Goal: Information Seeking & Learning: Compare options

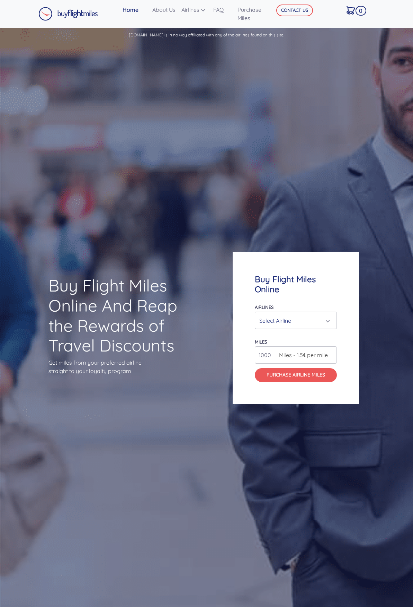
click at [300, 321] on div "Select Airline" at bounding box center [294, 320] width 69 height 13
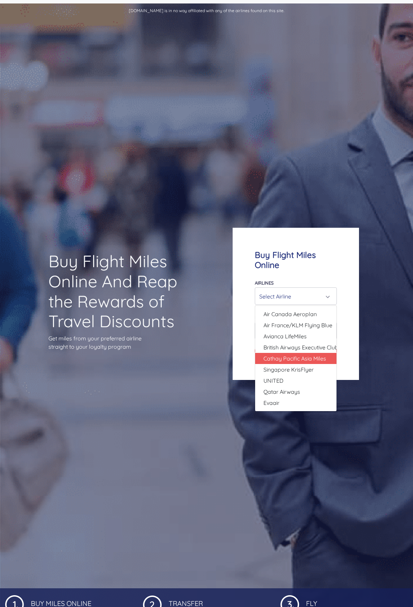
scroll to position [35, 0]
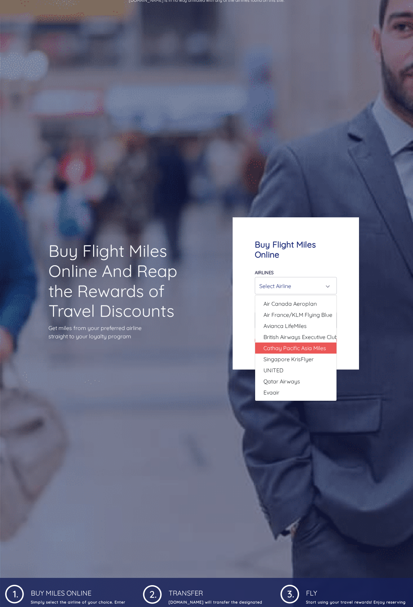
click at [268, 347] on span "Cathay Pacific Asia Miles" at bounding box center [295, 348] width 63 height 8
select select "Cathay Pacific Asia Miles"
type input "80000"
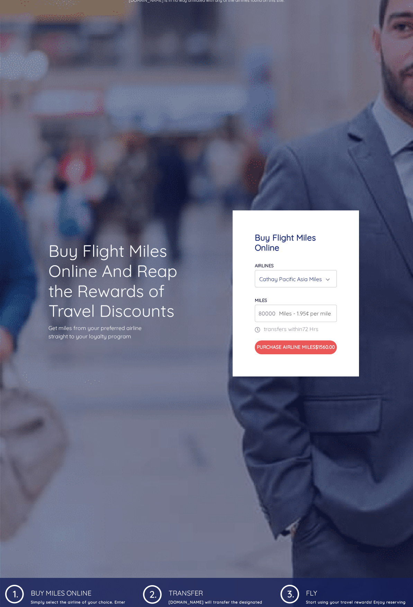
click at [301, 309] on span "Miles - 1.95¢ per mile" at bounding box center [303, 313] width 55 height 8
click at [334, 307] on input "80000" at bounding box center [296, 313] width 82 height 17
click at [331, 312] on span "Miles - 1.95¢ per mile" at bounding box center [303, 313] width 55 height 8
click at [330, 309] on span "Miles - 1.95¢ per mile" at bounding box center [303, 313] width 55 height 8
click at [331, 310] on span "Miles - 1.95¢ per mile" at bounding box center [303, 313] width 55 height 8
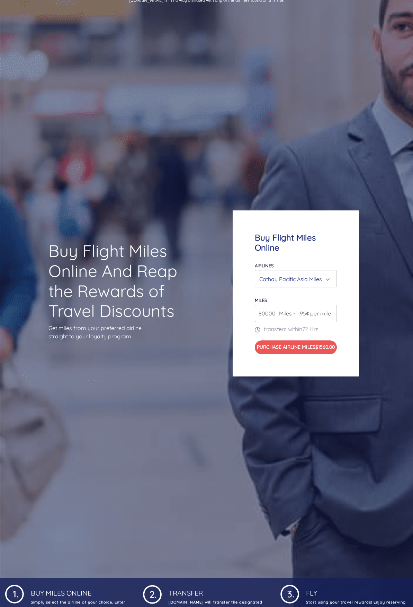
click at [286, 309] on span "Miles - 1.95¢ per mile" at bounding box center [303, 313] width 55 height 8
click at [240, 282] on div "Buy Flight Miles Online Airlines Air Canada Aeroplan Air France/KLM Flying Blue…" at bounding box center [296, 293] width 126 height 166
click at [332, 310] on input "80000" at bounding box center [296, 313] width 82 height 17
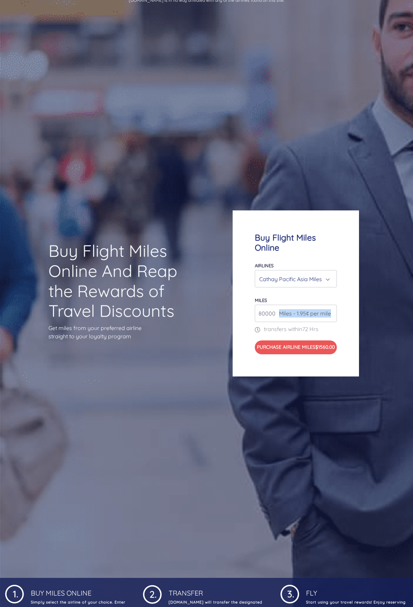
click at [331, 309] on span "Miles - 1.95¢ per mile" at bounding box center [303, 313] width 55 height 8
click at [303, 278] on div "Cathay Pacific Asia Miles" at bounding box center [294, 278] width 69 height 13
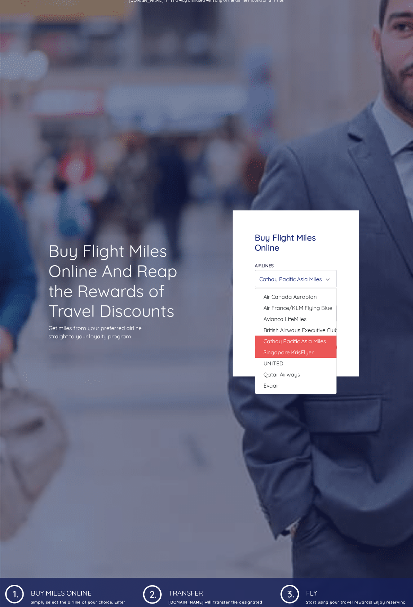
click at [298, 351] on span "Singapore KrisFlyer" at bounding box center [289, 352] width 50 height 8
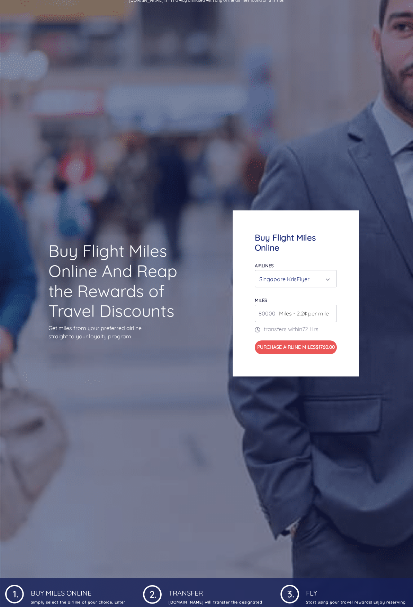
click at [303, 274] on div "Singapore KrisFlyer" at bounding box center [294, 278] width 69 height 13
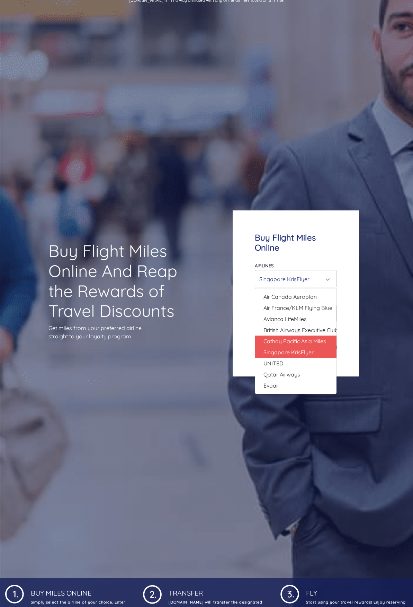
click at [292, 341] on link "Cathay Pacific Asia Miles" at bounding box center [295, 340] width 81 height 11
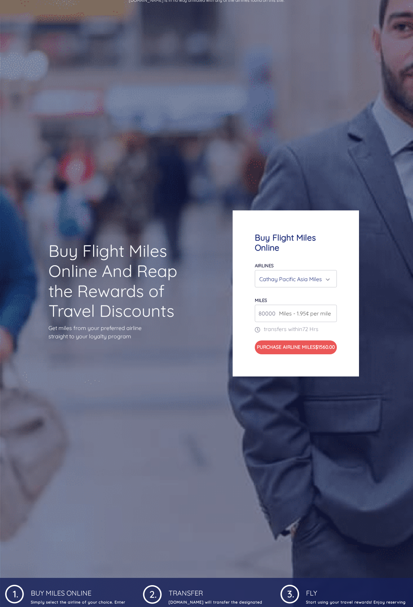
click at [292, 275] on div "Cathay Pacific Asia Miles" at bounding box center [294, 278] width 69 height 13
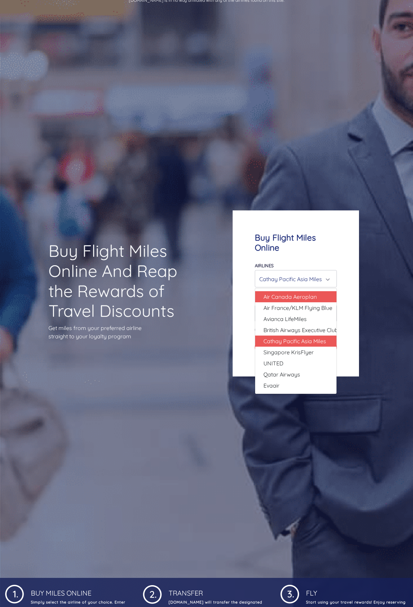
click at [290, 292] on span "Air Canada Aeroplan" at bounding box center [290, 296] width 53 height 8
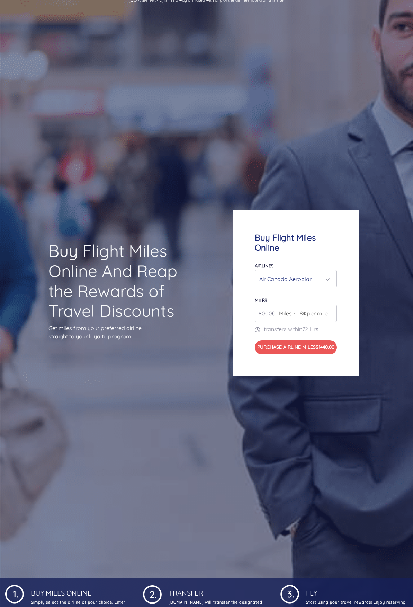
click at [290, 275] on div "Air Canada Aeroplan" at bounding box center [294, 278] width 69 height 13
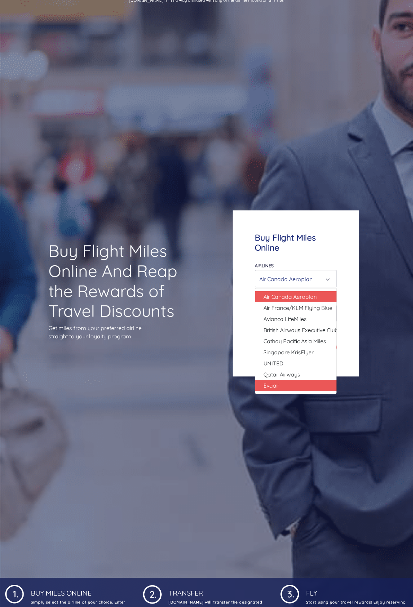
click at [277, 381] on span "Evaair" at bounding box center [272, 385] width 16 height 8
select select "Evaair"
type input "50000"
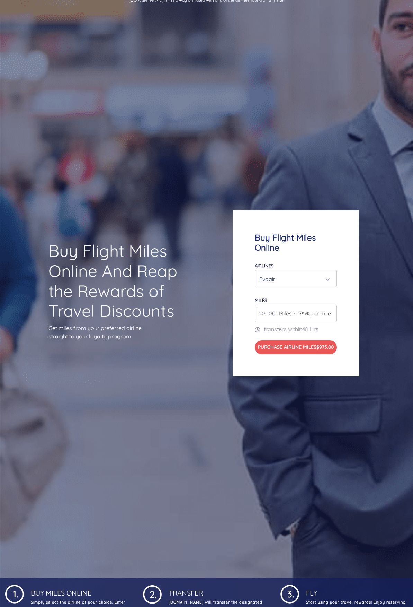
click at [297, 278] on div "Evaair" at bounding box center [294, 278] width 69 height 13
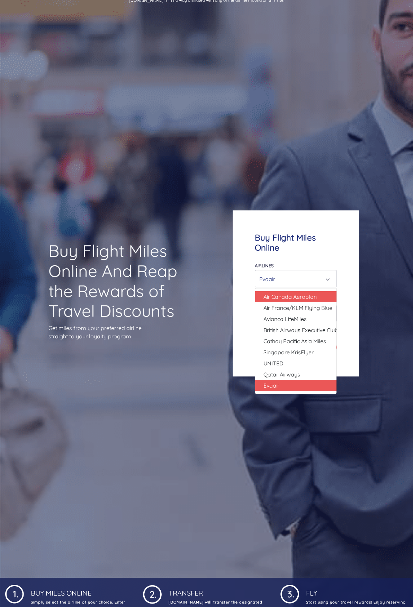
click at [290, 296] on span "Air Canada Aeroplan" at bounding box center [290, 296] width 53 height 8
select select "Air Canada Aeroplan"
type input "80000"
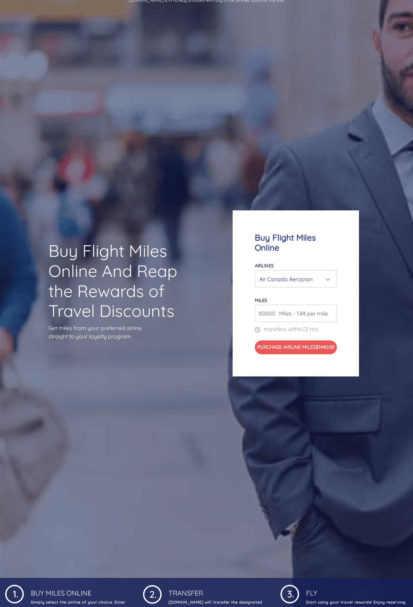
click at [293, 275] on div "Air Canada Aeroplan" at bounding box center [294, 278] width 69 height 13
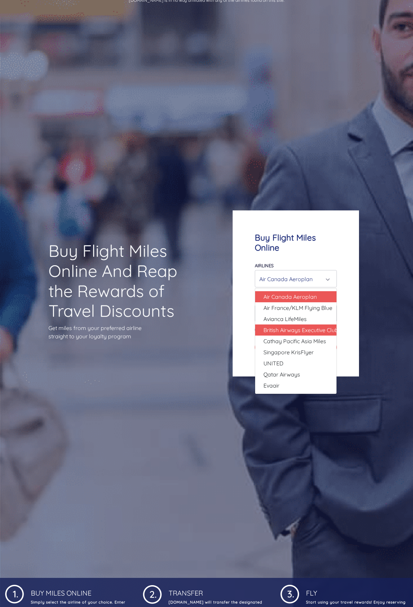
click at [285, 327] on span "British Airways Executive Club" at bounding box center [301, 330] width 75 height 8
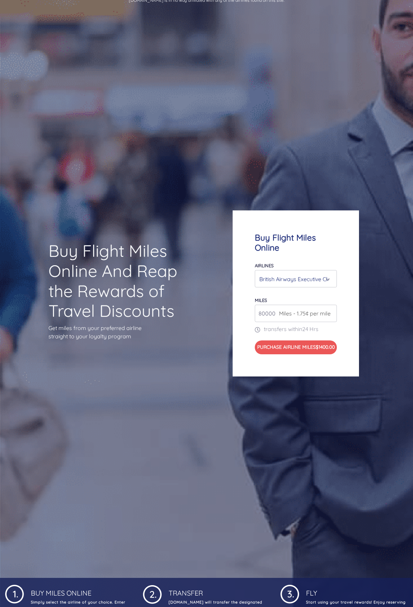
click at [285, 273] on div "British Airways Executive Club" at bounding box center [294, 278] width 69 height 13
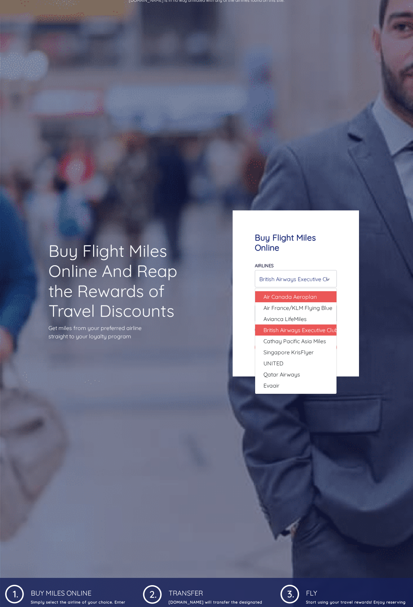
click at [283, 292] on span "Air Canada Aeroplan" at bounding box center [290, 296] width 53 height 8
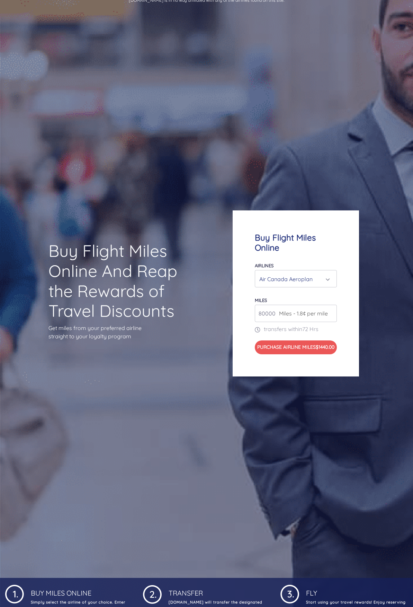
click at [286, 263] on div "Airlines Air Canada Aeroplan Air France/KLM Flying Blue Avianca LifeMiles Briti…" at bounding box center [296, 274] width 82 height 26
click at [288, 276] on div "Air Canada Aeroplan" at bounding box center [294, 278] width 69 height 13
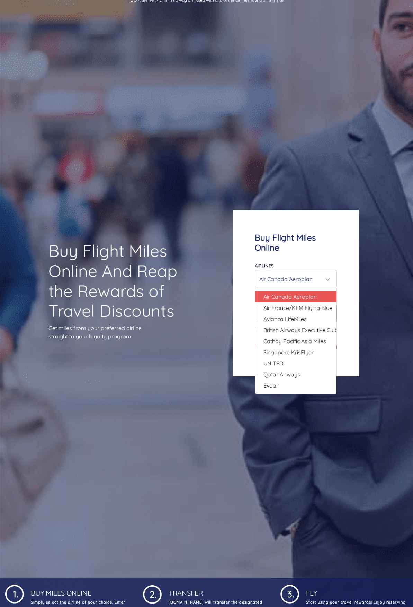
click at [286, 282] on div "Air Canada Aeroplan" at bounding box center [295, 278] width 81 height 17
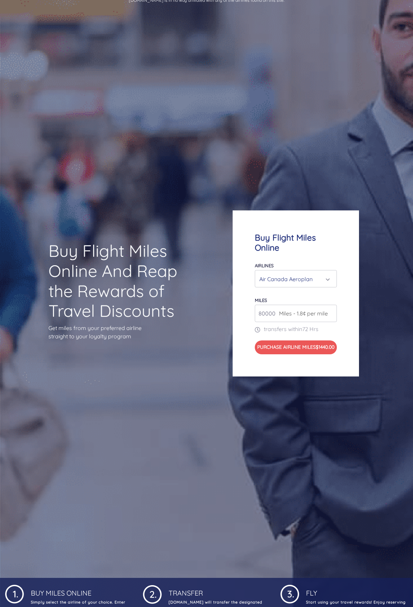
click at [309, 272] on div "Air Canada Aeroplan" at bounding box center [294, 278] width 69 height 13
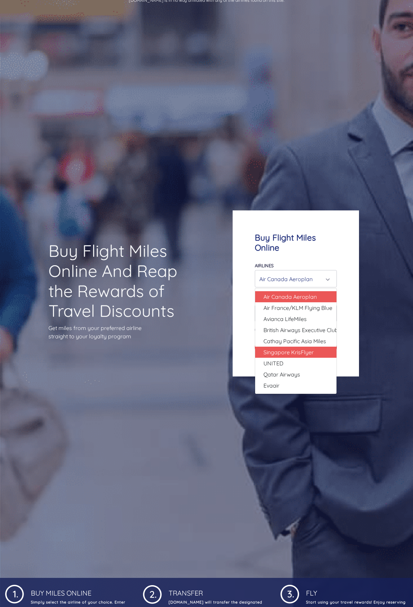
click at [301, 350] on span "Singapore KrisFlyer" at bounding box center [289, 352] width 50 height 8
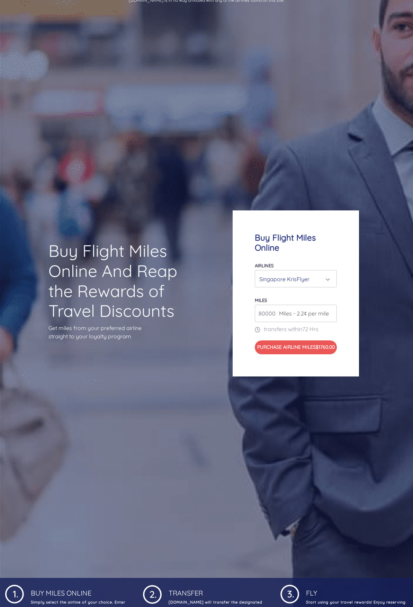
click at [313, 273] on div "Singapore KrisFlyer" at bounding box center [294, 278] width 69 height 13
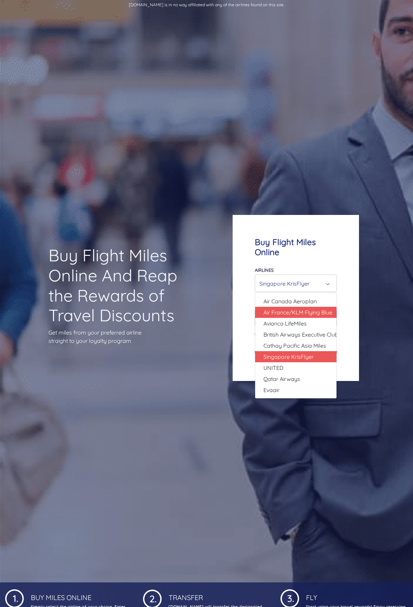
scroll to position [0, 0]
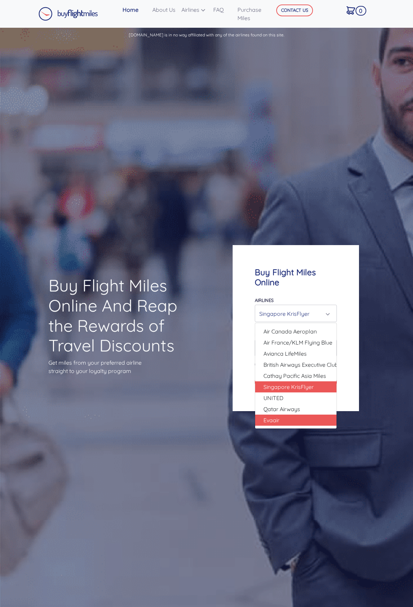
click at [282, 421] on link "Evaair" at bounding box center [295, 419] width 81 height 11
select select "Evaair"
type input "50000"
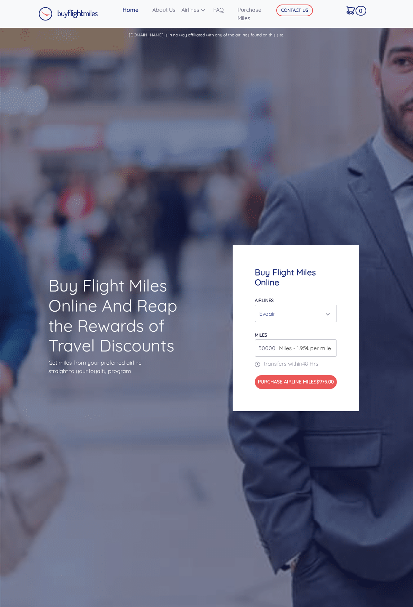
click at [315, 408] on div "Buy Flight Miles Online Airlines Air Canada Aeroplan Air France/KLM Flying Blue…" at bounding box center [296, 328] width 126 height 166
